Goal: Task Accomplishment & Management: Complete application form

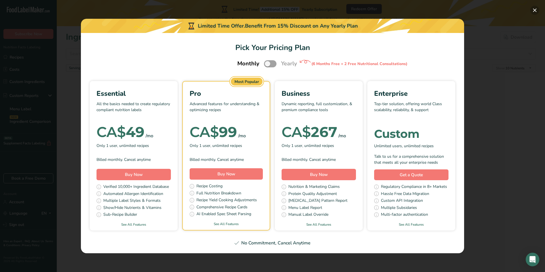
click at [535, 11] on button "Pick Your Pricing Plan Modal" at bounding box center [535, 10] width 9 height 9
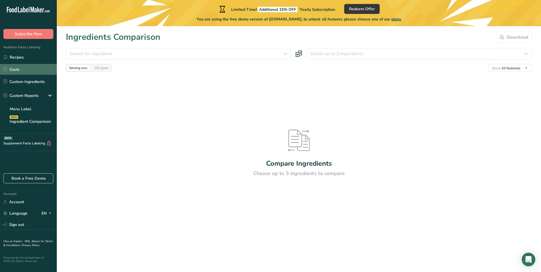
click at [22, 69] on link "Costs" at bounding box center [28, 69] width 57 height 11
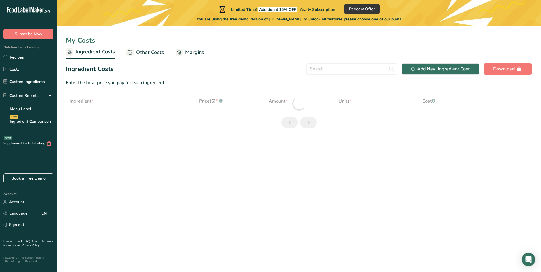
select select "1"
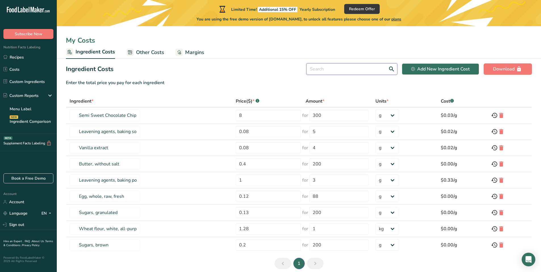
click at [324, 69] on input "text" at bounding box center [352, 68] width 91 height 11
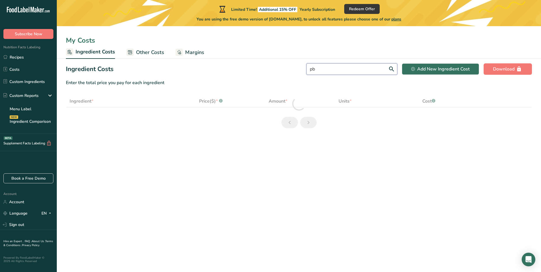
type input "p"
select select "1"
type input "h"
select select "1"
type input "m"
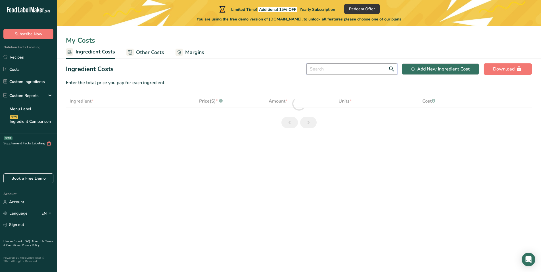
select select "1"
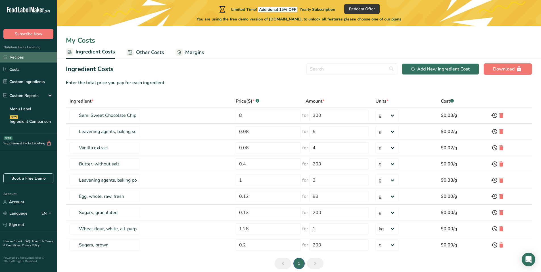
click at [18, 59] on link "Recipes" at bounding box center [28, 57] width 57 height 11
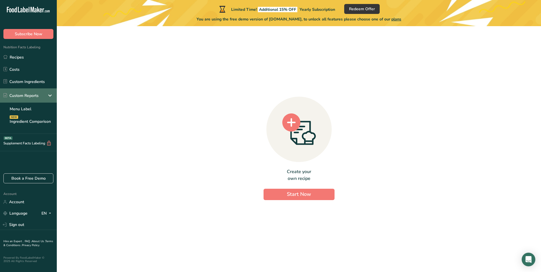
click at [48, 99] on icon at bounding box center [50, 95] width 7 height 10
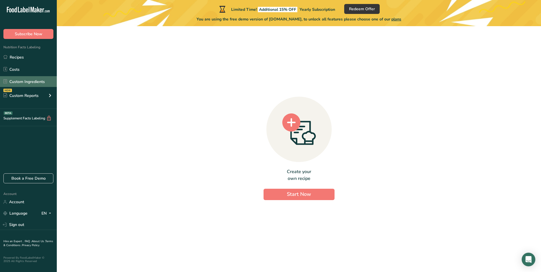
click at [29, 82] on link "Custom Ingredients" at bounding box center [28, 81] width 57 height 11
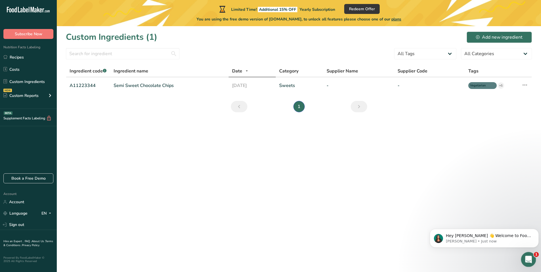
click at [528, 261] on icon "Open Intercom Messenger" at bounding box center [527, 258] width 9 height 9
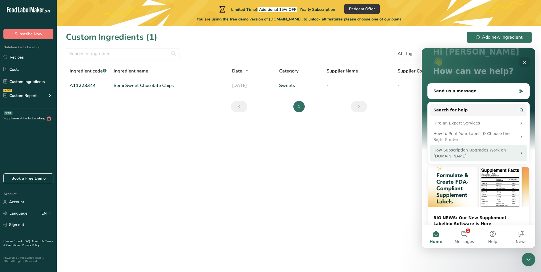
scroll to position [48, 0]
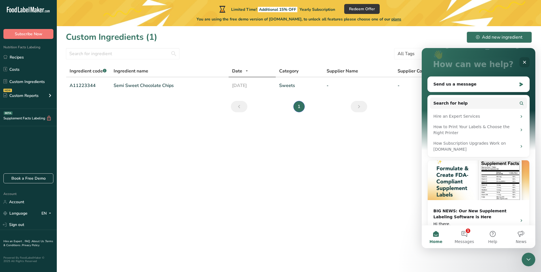
click at [380, 153] on main "Limited Time! Additional 15% OFF Yearly Subscription Redeem Offer You are using…" at bounding box center [270, 136] width 541 height 272
click at [523, 58] on div "Close" at bounding box center [525, 62] width 10 height 10
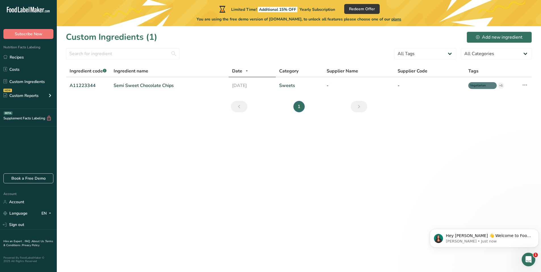
scroll to position [0, 0]
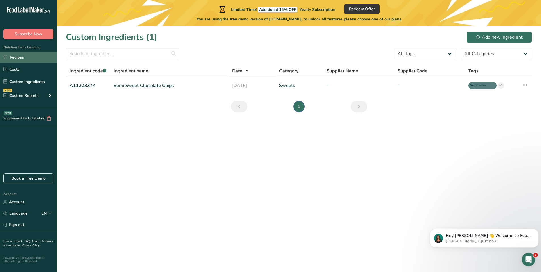
click at [19, 57] on link "Recipes" at bounding box center [28, 57] width 57 height 11
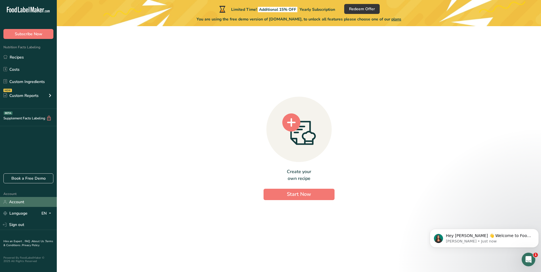
click at [22, 198] on link "Account" at bounding box center [28, 202] width 57 height 10
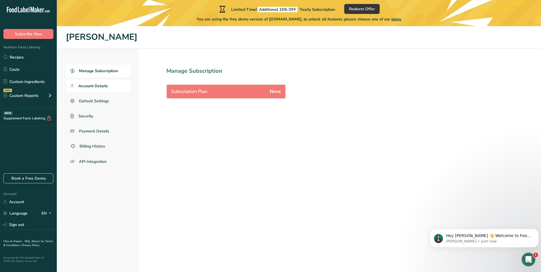
click at [94, 88] on span "Account Details" at bounding box center [93, 86] width 30 height 6
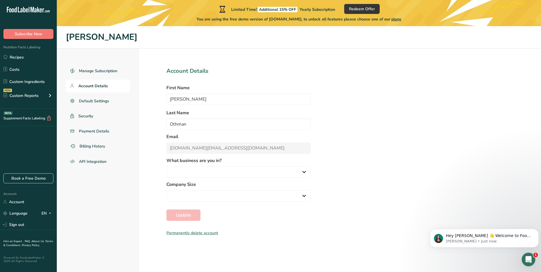
select select
select select "8"
click at [22, 54] on link "Recipes" at bounding box center [28, 57] width 57 height 11
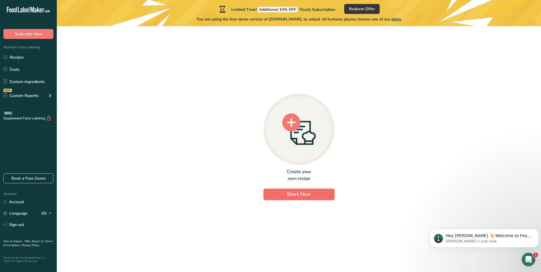
click at [298, 191] on span "Start Now" at bounding box center [299, 194] width 24 height 7
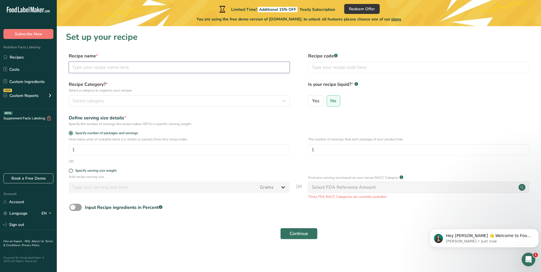
click at [134, 71] on input "text" at bounding box center [179, 67] width 221 height 11
type input "peanuts builder"
click at [119, 100] on div "Select category" at bounding box center [177, 100] width 210 height 7
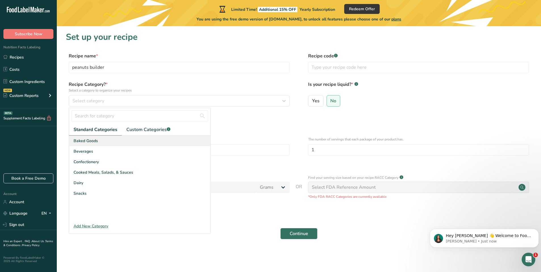
click at [96, 141] on span "Baked Goods" at bounding box center [86, 141] width 24 height 6
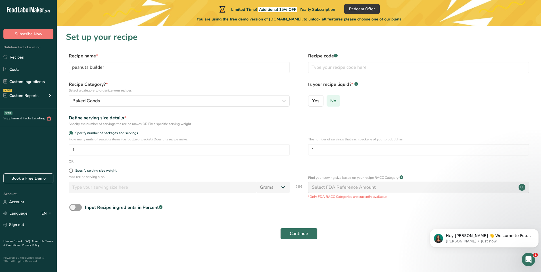
click at [337, 100] on label "No" at bounding box center [334, 100] width 14 height 11
click at [331, 100] on input "No" at bounding box center [329, 101] width 4 height 4
drag, startPoint x: 318, startPoint y: 148, endPoint x: 312, endPoint y: 147, distance: 5.8
click at [312, 147] on input "1" at bounding box center [418, 149] width 221 height 11
type input "6"
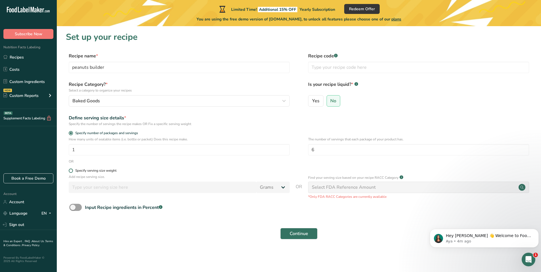
click at [70, 171] on span at bounding box center [71, 170] width 4 height 4
click at [70, 171] on input "Specify serving size weight" at bounding box center [71, 171] width 4 height 4
radio input "true"
radio input "false"
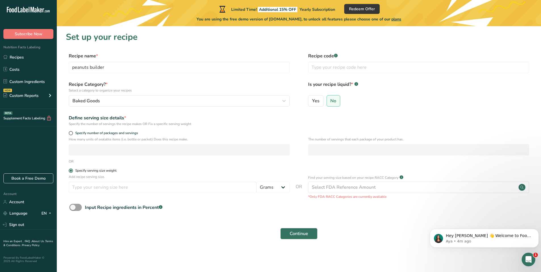
click at [70, 171] on span at bounding box center [71, 170] width 4 height 4
click at [70, 171] on input "Specify serving size weight" at bounding box center [71, 171] width 4 height 4
click at [70, 134] on span at bounding box center [71, 133] width 4 height 4
click at [70, 134] on input "Specify number of packages and servings" at bounding box center [71, 133] width 4 height 4
radio input "true"
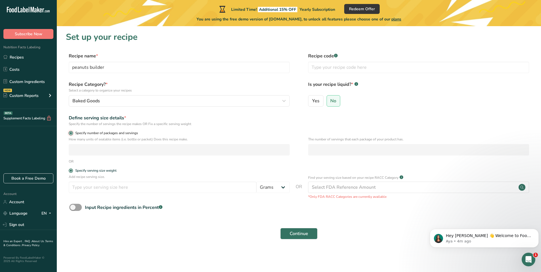
radio input "false"
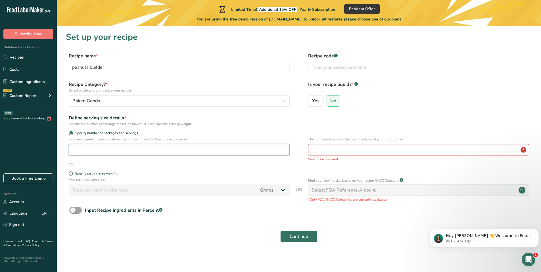
click at [80, 146] on input "number" at bounding box center [179, 149] width 221 height 11
type input "6"
click at [332, 149] on input "number" at bounding box center [418, 149] width 221 height 11
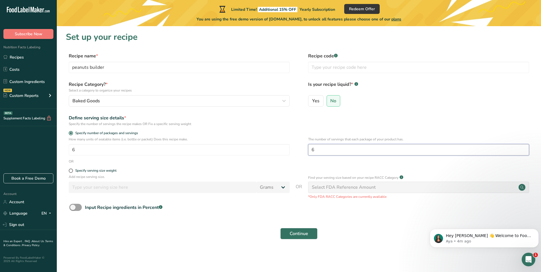
type input "6"
click at [358, 190] on div "Select FDA Reference Amount" at bounding box center [344, 187] width 64 height 7
click at [303, 234] on span "Continue" at bounding box center [299, 233] width 18 height 7
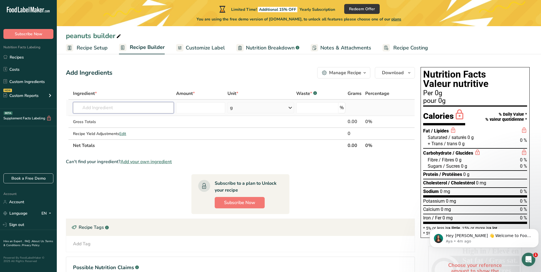
click at [120, 110] on input "text" at bounding box center [123, 107] width 101 height 11
type input "pb powder"
click at [141, 145] on th "Net Totals" at bounding box center [209, 145] width 275 height 12
click at [120, 110] on input "text" at bounding box center [123, 107] width 101 height 11
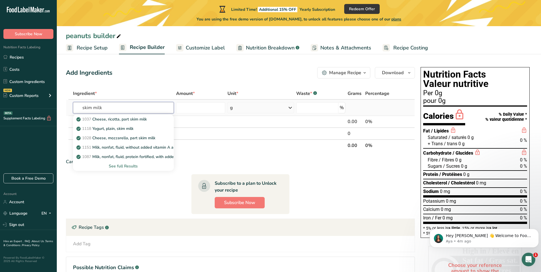
type input "skim milk"
click at [115, 166] on div "See full Results" at bounding box center [124, 166] width 92 height 6
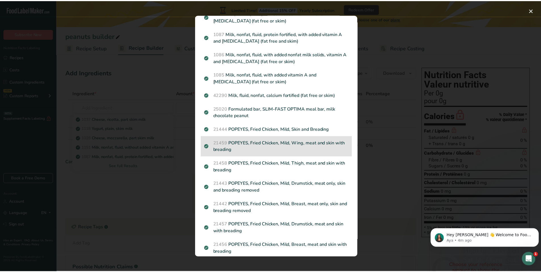
scroll to position [114, 0]
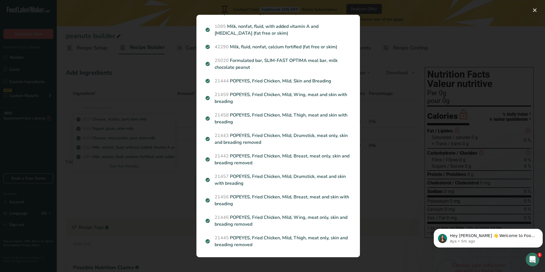
click at [172, 187] on div "Search results modal" at bounding box center [272, 136] width 545 height 272
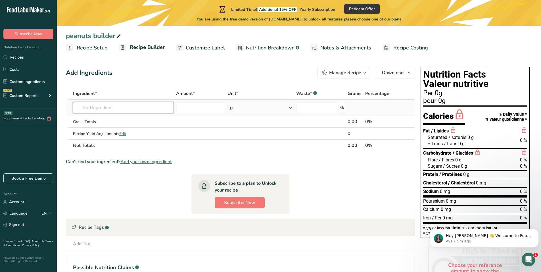
click at [135, 110] on input "text" at bounding box center [123, 107] width 101 height 11
click at [359, 72] on div "Manage Recipe" at bounding box center [345, 72] width 32 height 7
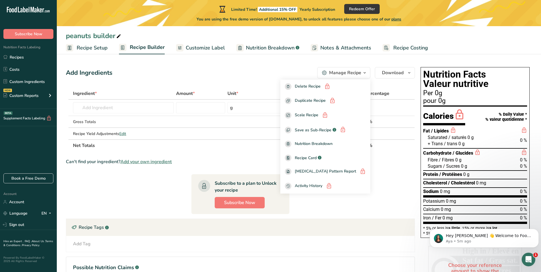
click at [359, 72] on div "Manage Recipe" at bounding box center [345, 72] width 32 height 7
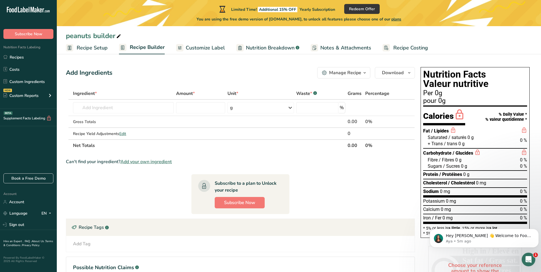
click at [140, 160] on span "Add your own ingredient" at bounding box center [145, 161] width 51 height 7
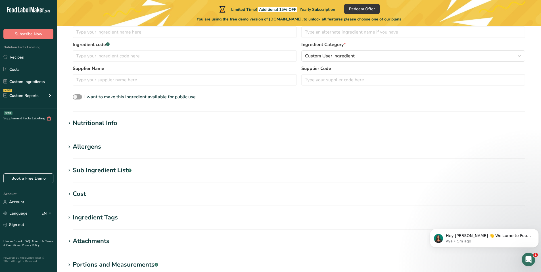
scroll to position [199, 0]
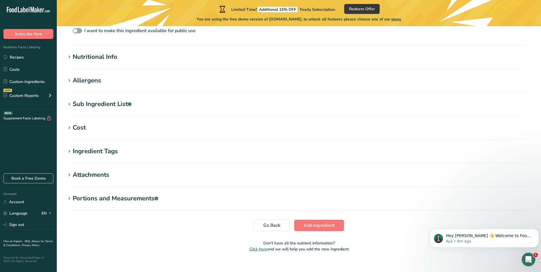
click at [69, 128] on icon at bounding box center [69, 128] width 5 height 8
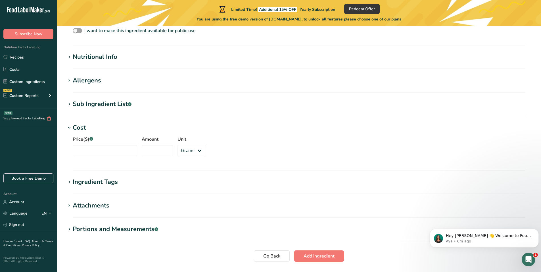
click at [69, 128] on icon at bounding box center [69, 128] width 5 height 8
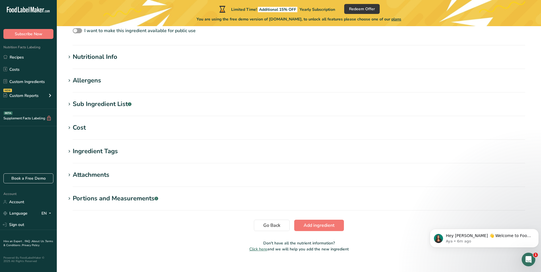
click at [70, 151] on icon at bounding box center [69, 151] width 5 height 8
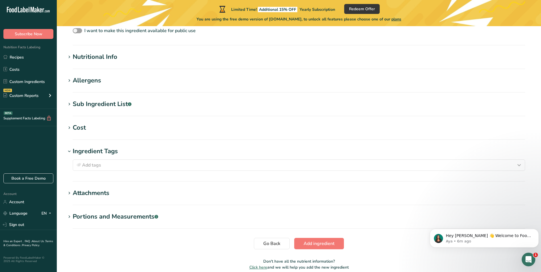
click at [70, 153] on icon at bounding box center [69, 151] width 5 height 8
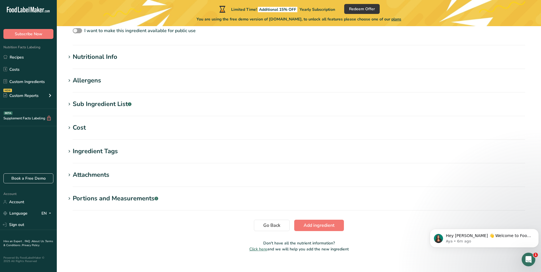
click at [70, 176] on icon at bounding box center [69, 175] width 5 height 8
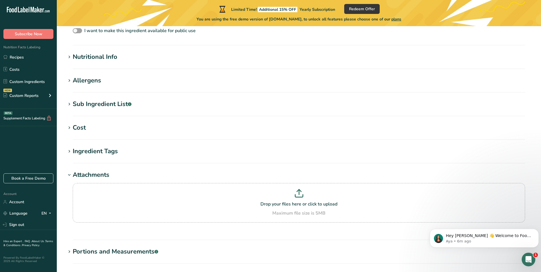
click at [71, 174] on icon at bounding box center [69, 175] width 5 height 8
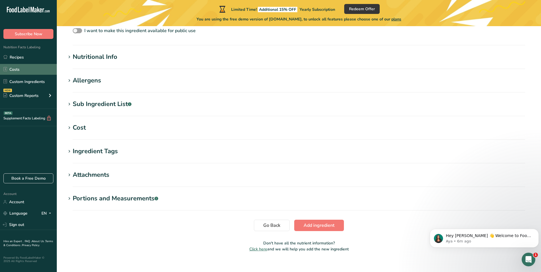
click at [33, 68] on link "Costs" at bounding box center [28, 69] width 57 height 11
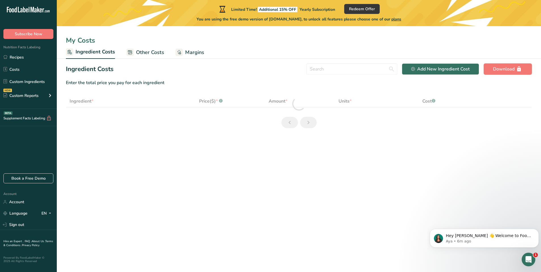
select select "1"
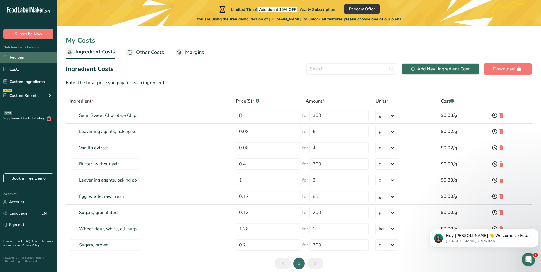
click at [30, 59] on link "Recipes" at bounding box center [28, 57] width 57 height 11
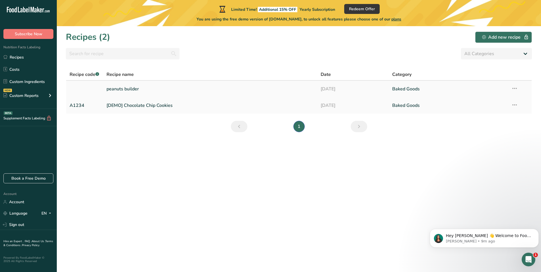
click at [405, 87] on link "Baked Goods" at bounding box center [448, 89] width 112 height 12
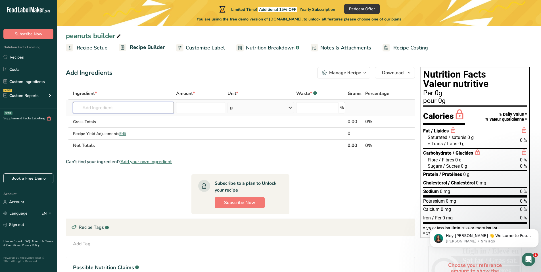
click at [105, 109] on input "text" at bounding box center [123, 107] width 101 height 11
click at [408, 73] on icon "button" at bounding box center [409, 72] width 5 height 7
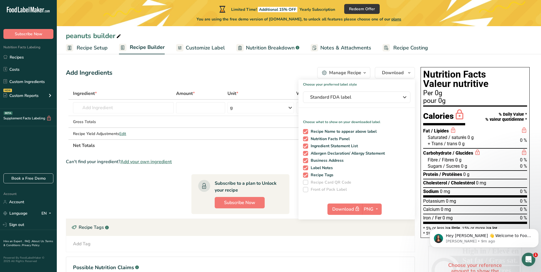
click at [250, 153] on section "Ingredient * Amount * Unit * Waste * .a-a{fill:#347362;}.b-a{fill:#fff;} Grams …" at bounding box center [240, 194] width 349 height 215
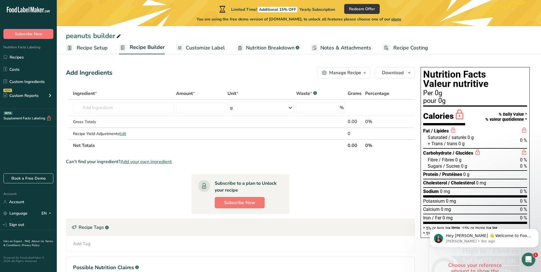
scroll to position [49, 0]
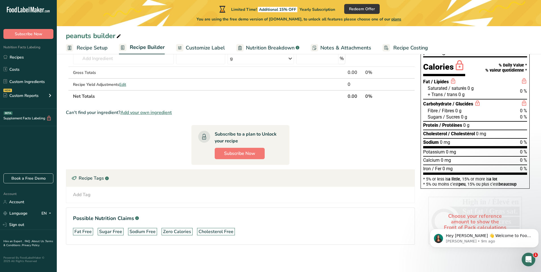
click at [149, 114] on span "Add your own ingredient" at bounding box center [145, 112] width 51 height 7
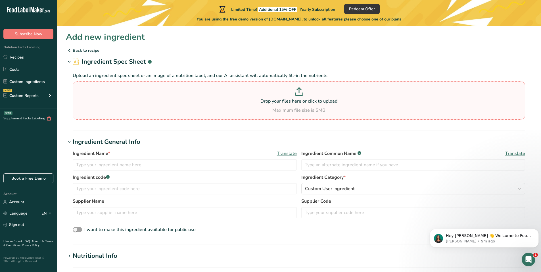
click at [301, 93] on icon at bounding box center [299, 91] width 9 height 9
click at [301, 93] on input "Drop your files here or click to upload Maximum file size is 5MB" at bounding box center [299, 100] width 453 height 38
click at [297, 87] on section "Drop your files here or click to upload Maximum file size is 5MB" at bounding box center [299, 101] width 450 height 36
click at [297, 87] on input "Drop your files here or click to upload Maximum file size is 5MB" at bounding box center [299, 100] width 453 height 38
type input "C:\fakepath\Copilot_20250920_211200.png"
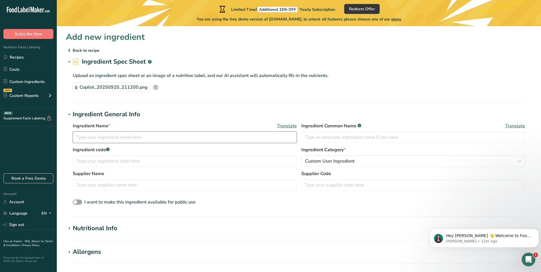
click at [113, 134] on input "text" at bounding box center [185, 137] width 224 height 11
type input "pb powder fit"
click at [107, 186] on input "text" at bounding box center [185, 184] width 224 height 11
drag, startPoint x: 107, startPoint y: 186, endPoint x: 99, endPoint y: 171, distance: 17.3
click at [99, 171] on div "Supplier Name C" at bounding box center [185, 180] width 224 height 20
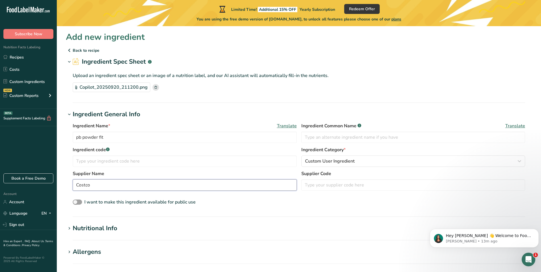
scroll to position [179, 0]
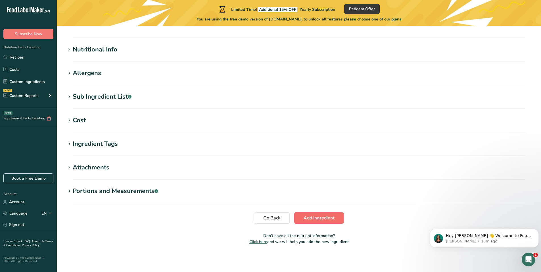
type input "Costco"
click at [317, 218] on span "Add ingredient" at bounding box center [319, 217] width 31 height 7
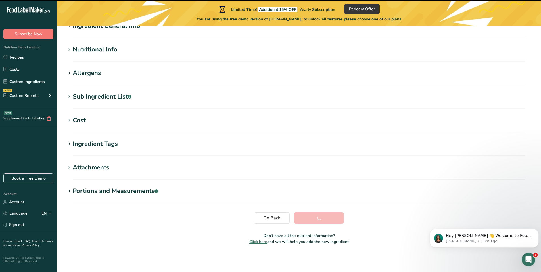
scroll to position [0, 0]
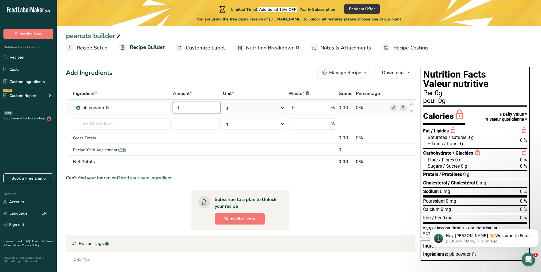
click at [199, 107] on input "0" at bounding box center [197, 107] width 48 height 11
type input "75"
click at [317, 111] on div "Ingredient * Amount * Unit * Waste * .a-a{fill:#347362;}.b-a{fill:#fff;} Grams …" at bounding box center [240, 127] width 349 height 80
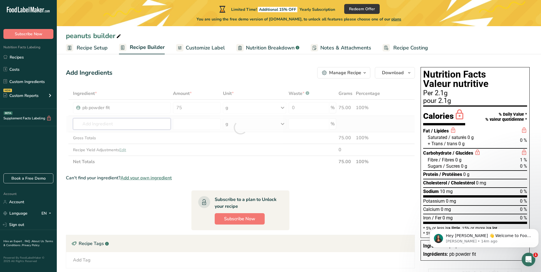
click at [134, 120] on div "Ingredient * Amount * Unit * Waste * .a-a{fill:#347362;}.b-a{fill:#fff;} Grams …" at bounding box center [240, 127] width 349 height 80
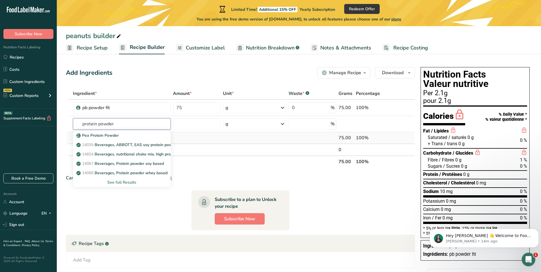
type input "protein powder"
click at [373, 136] on div "100%" at bounding box center [372, 137] width 32 height 7
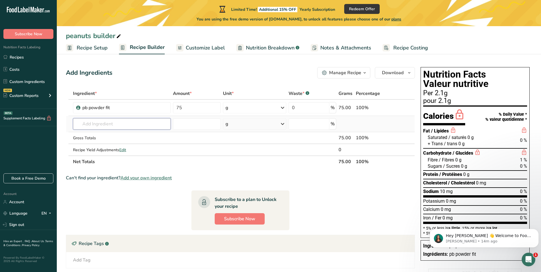
click at [111, 128] on input "text" at bounding box center [122, 123] width 98 height 11
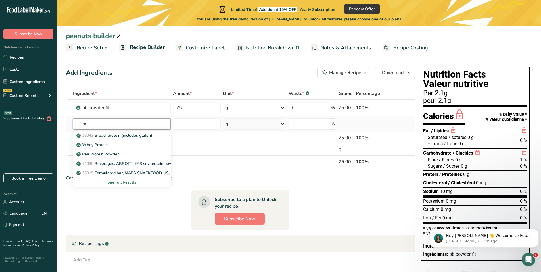
type input "p"
type input "o"
type input "isolate protein"
click at [105, 172] on div "Add your own ingredient" at bounding box center [122, 173] width 89 height 6
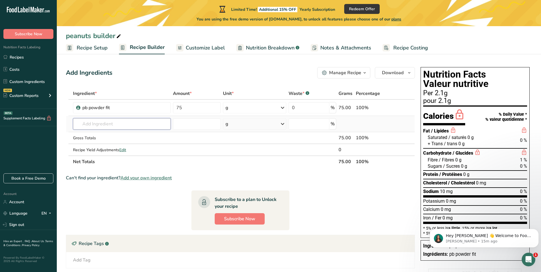
click at [142, 123] on input "text" at bounding box center [122, 123] width 98 height 11
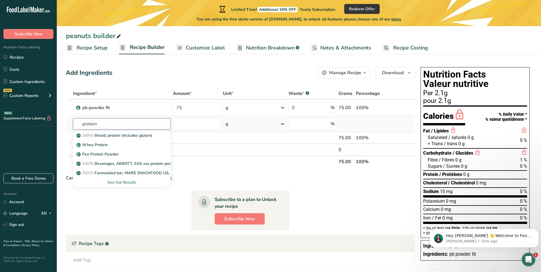
type input "protein"
click at [121, 184] on div "See full Results" at bounding box center [122, 182] width 89 height 6
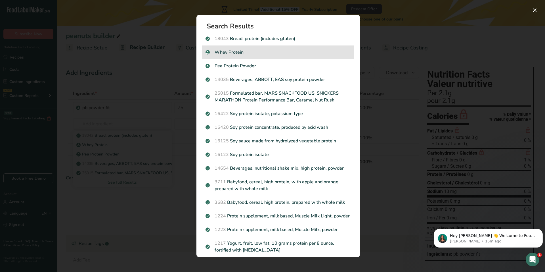
click at [257, 57] on div "Whey Protein" at bounding box center [278, 52] width 152 height 14
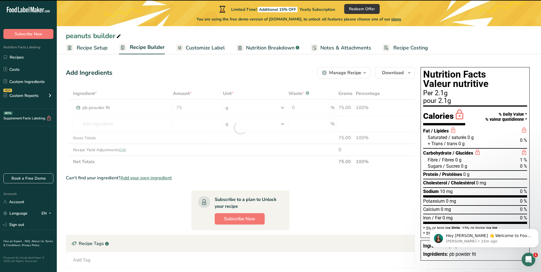
type input "0"
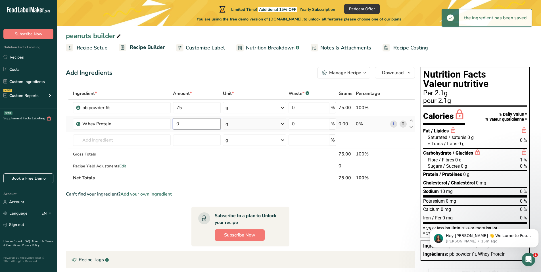
click at [193, 127] on input "0" at bounding box center [197, 123] width 48 height 11
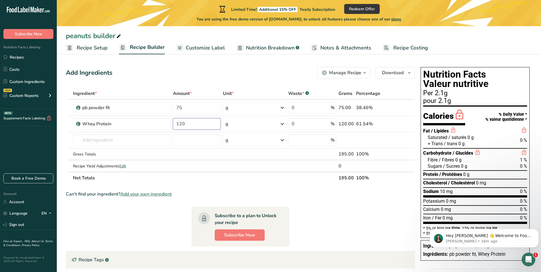
type input "120"
click at [273, 191] on div "Can't find your ingredient? Add your own ingredient" at bounding box center [240, 194] width 349 height 7
click at [118, 140] on input "text" at bounding box center [122, 139] width 98 height 11
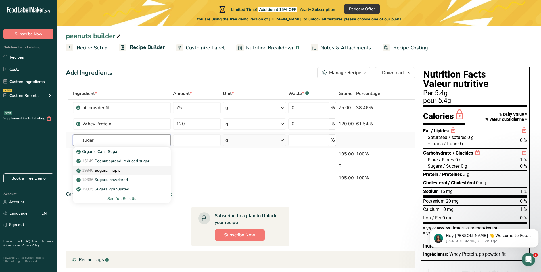
type input "sugar"
click at [114, 171] on p "19340 Sugars, maple" at bounding box center [99, 170] width 43 height 6
type input "Sugars, maple"
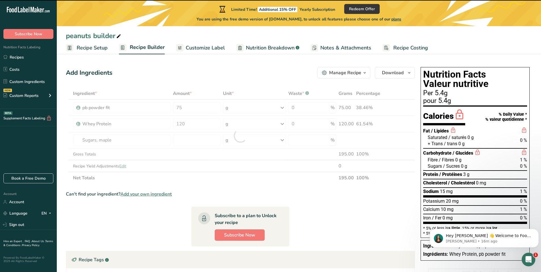
type input "0"
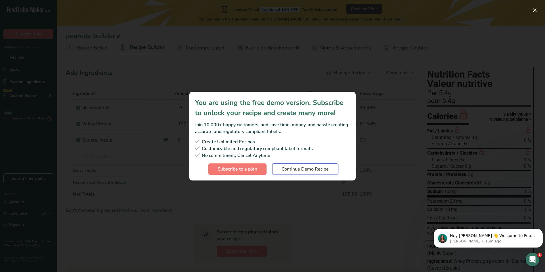
click at [309, 172] on span "Continue Demo Recipe" at bounding box center [305, 169] width 47 height 7
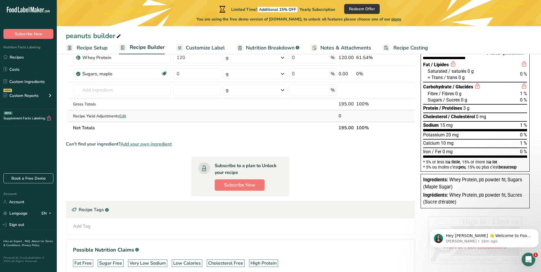
scroll to position [98, 0]
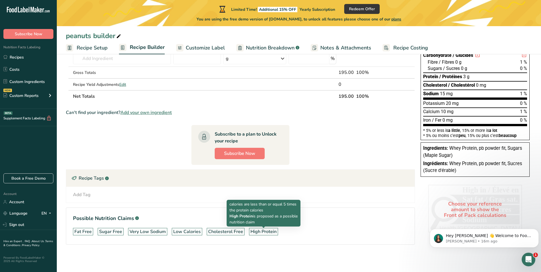
click at [266, 232] on div "High Protein" at bounding box center [264, 231] width 26 height 7
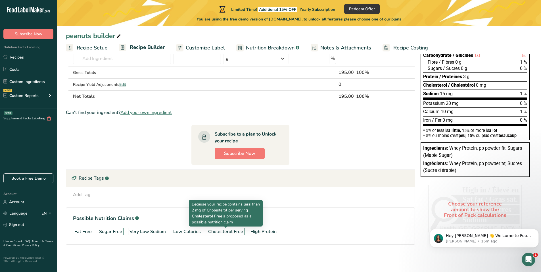
click at [231, 233] on div "Cholesterol Free" at bounding box center [225, 231] width 35 height 7
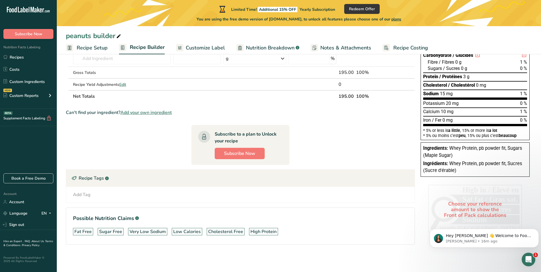
click at [152, 226] on div "Fat Free Sugar Free Very Low Sodium Low Calories [MEDICAL_DATA] Free High Prote…" at bounding box center [240, 232] width 335 height 12
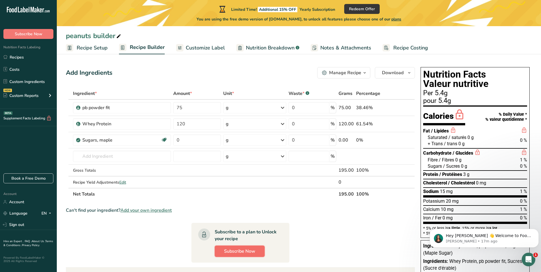
click at [241, 245] on button "Subscribe Now" at bounding box center [240, 250] width 50 height 11
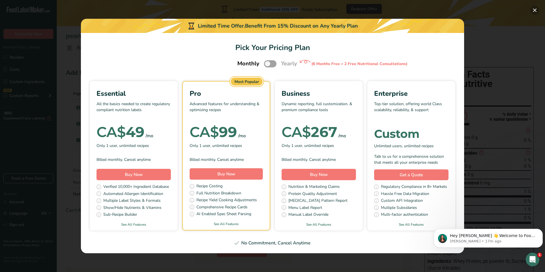
click at [536, 11] on button "Pick Your Pricing Plan Modal" at bounding box center [535, 10] width 9 height 9
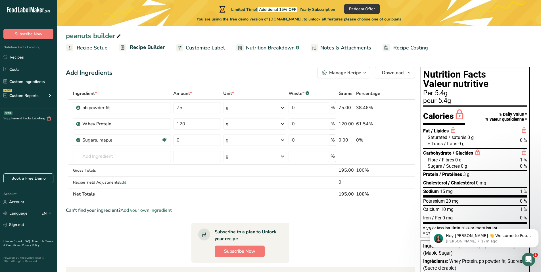
drag, startPoint x: 418, startPoint y: 38, endPoint x: 231, endPoint y: 8, distance: 189.2
click at [227, 3] on main "Limited Time! Additional 15% OFF Yearly Subscription Redeem Offer You are using…" at bounding box center [270, 185] width 541 height 370
